Goal: Information Seeking & Learning: Learn about a topic

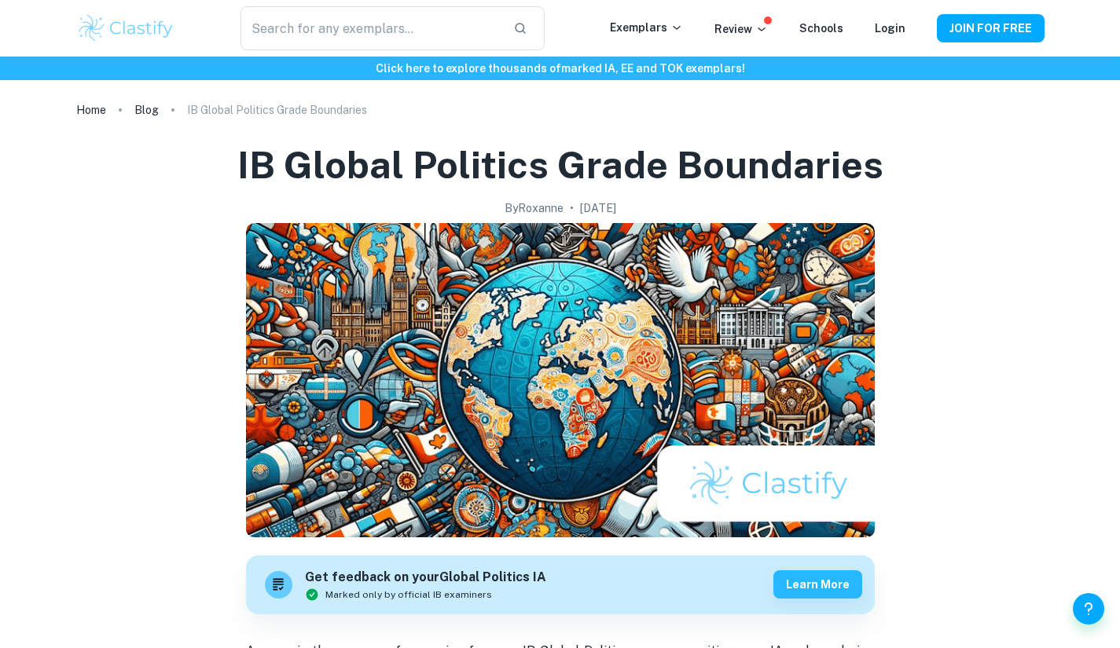
scroll to position [815, 0]
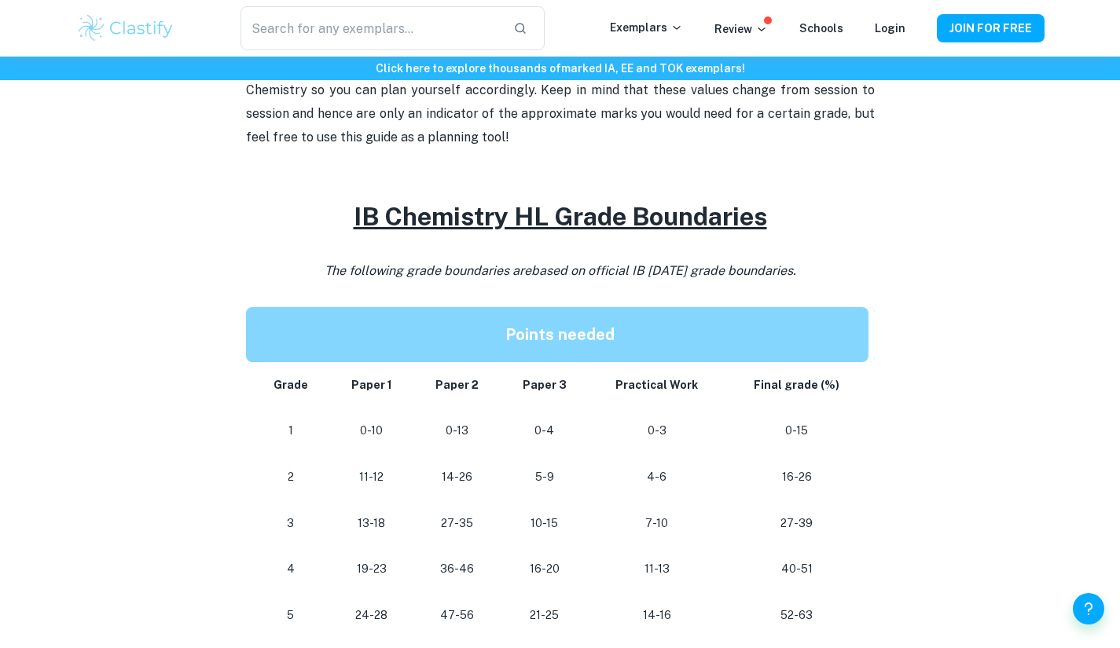
scroll to position [816, 0]
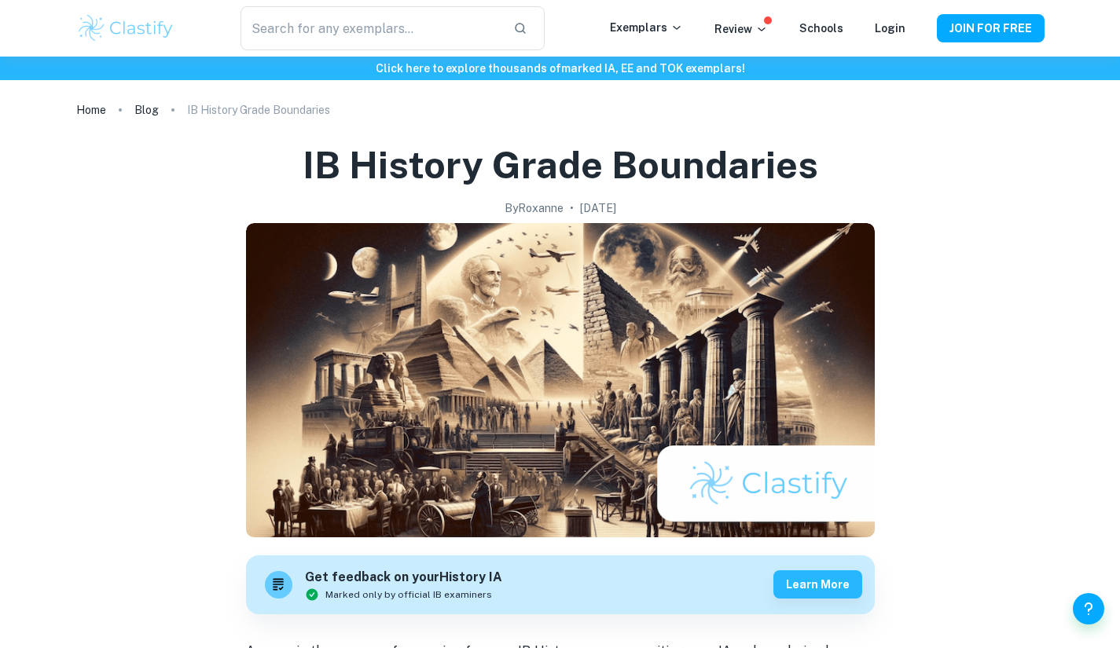
scroll to position [853, 0]
